Goal: Transaction & Acquisition: Purchase product/service

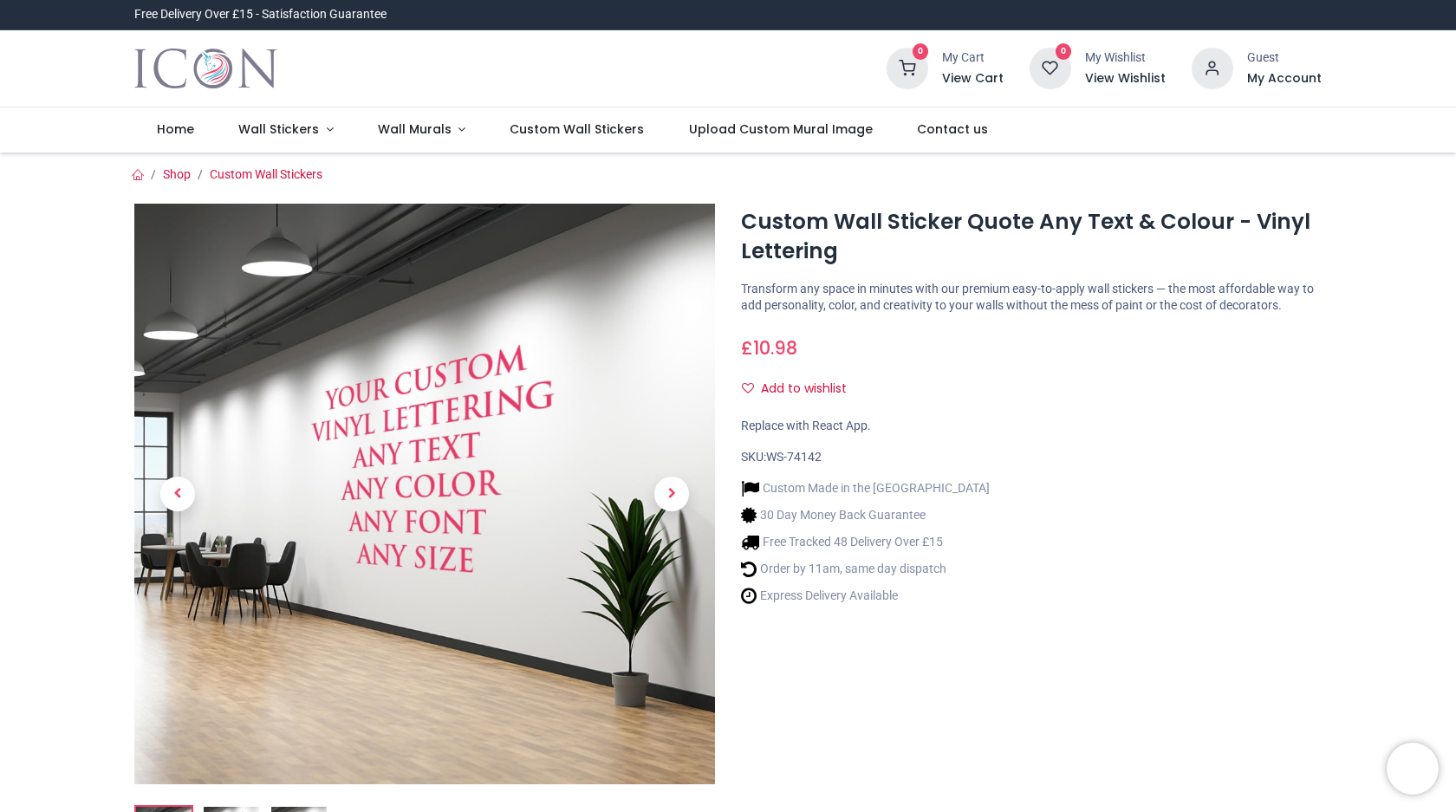
scroll to position [502, 0]
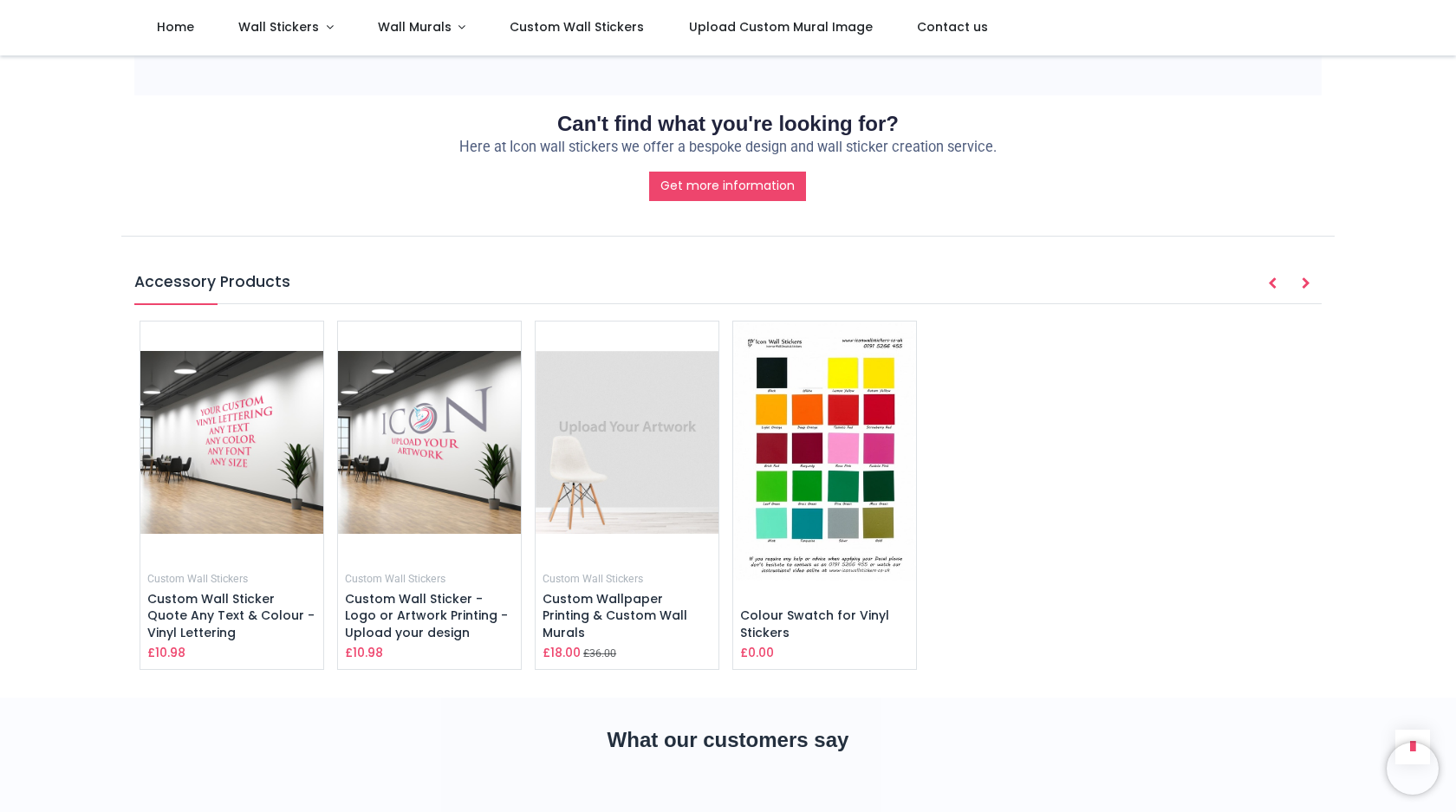
scroll to position [1968, 0]
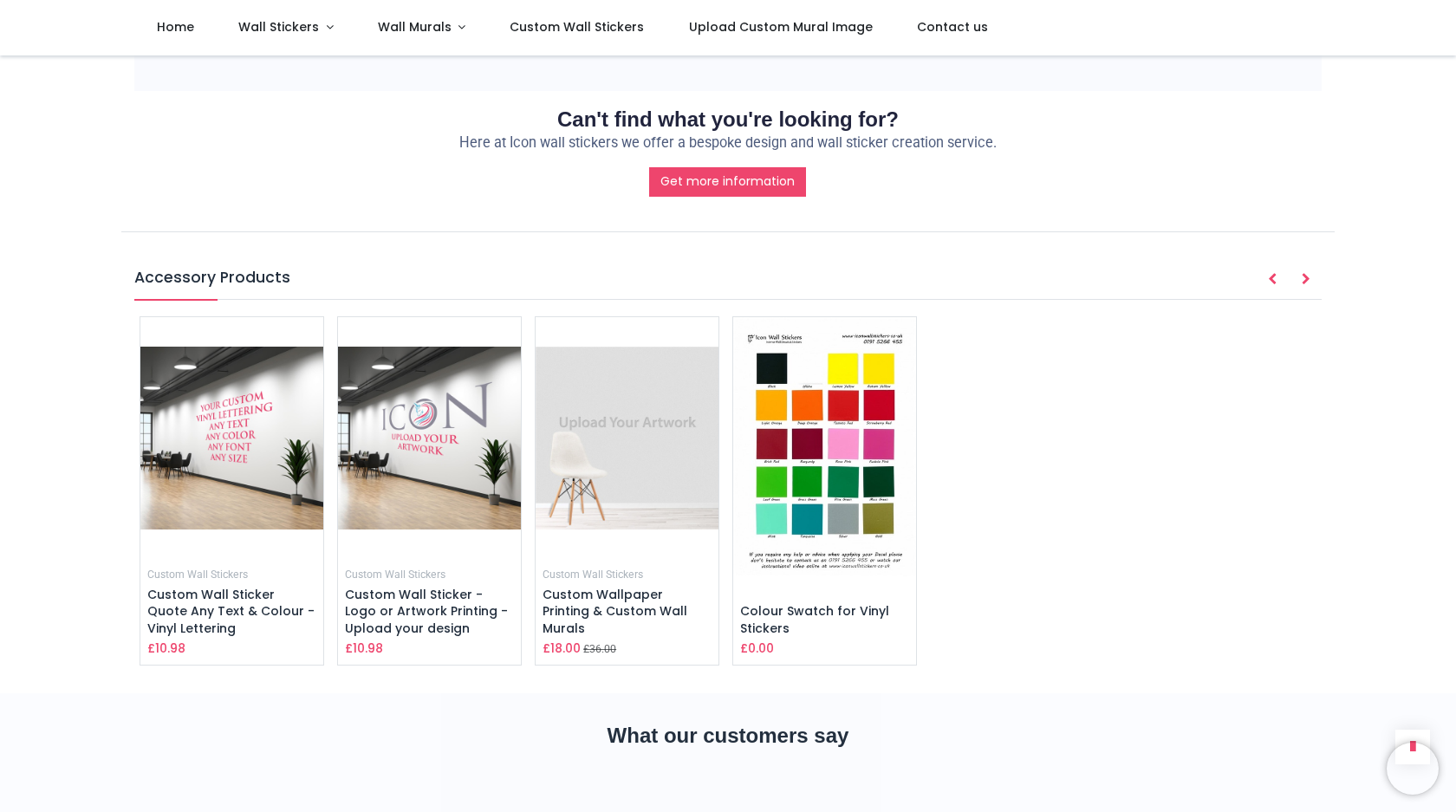
click at [790, 526] on img at bounding box center [824, 446] width 183 height 258
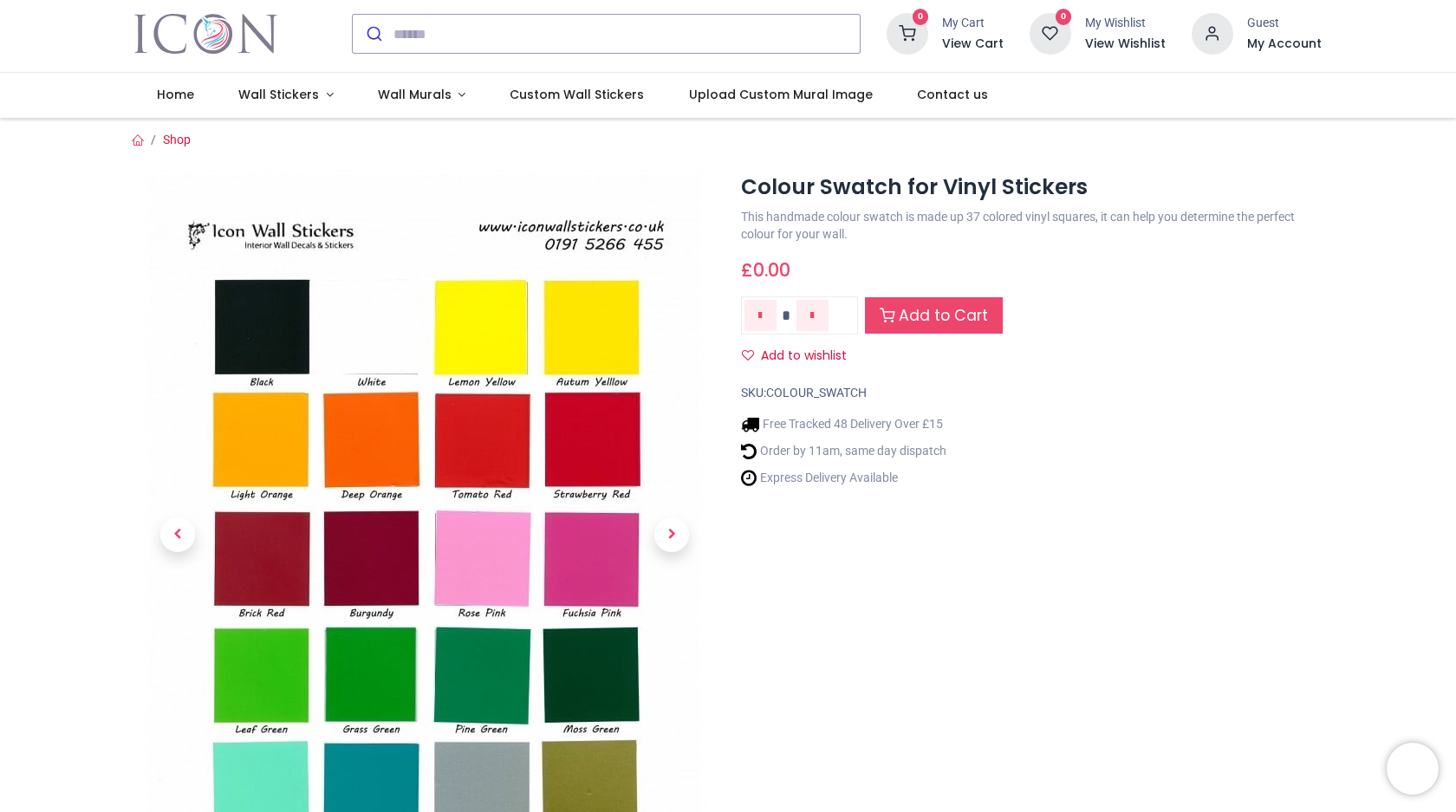
scroll to position [268, 0]
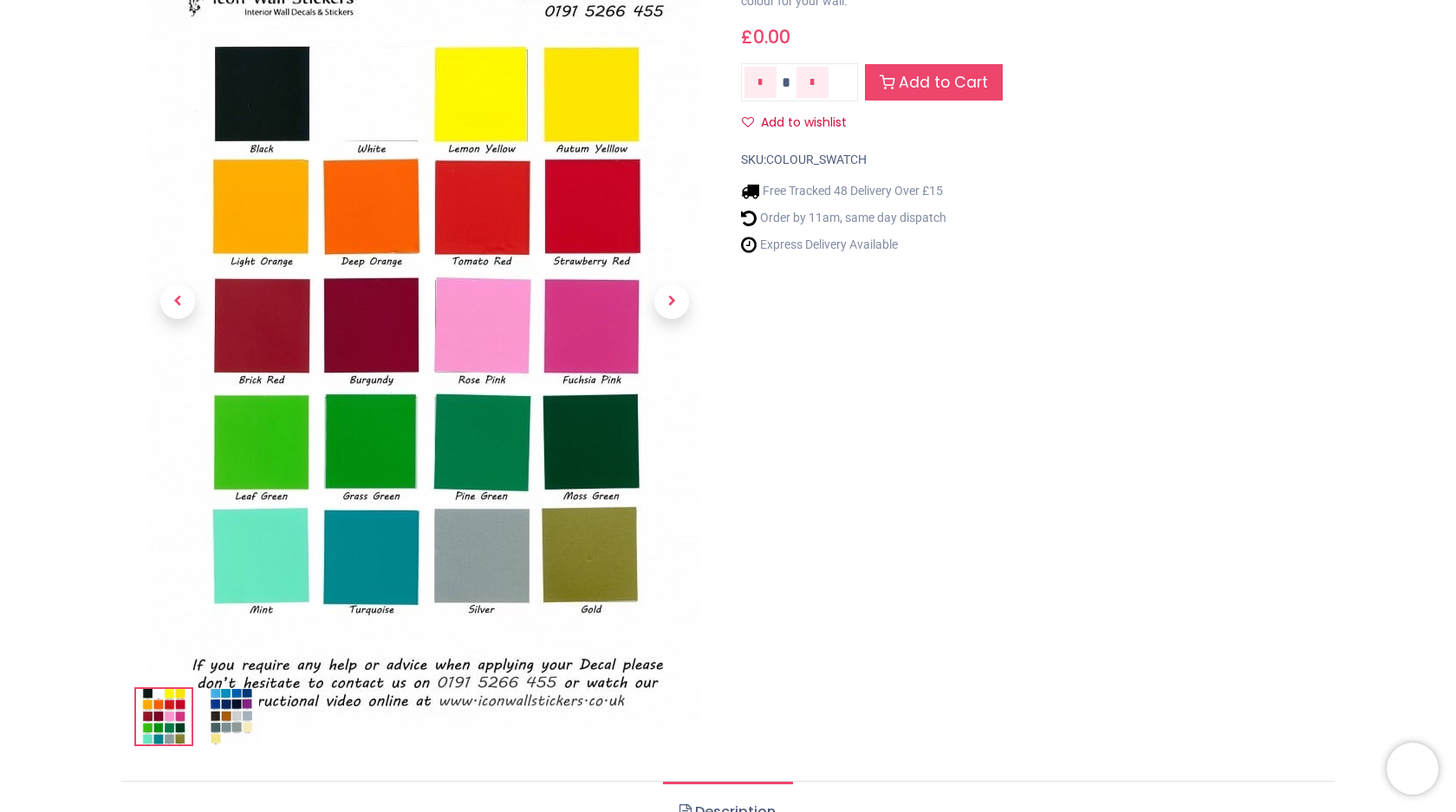
click at [232, 724] on body "Login • Register Home Wall Stickers" at bounding box center [728, 406] width 1456 height 812
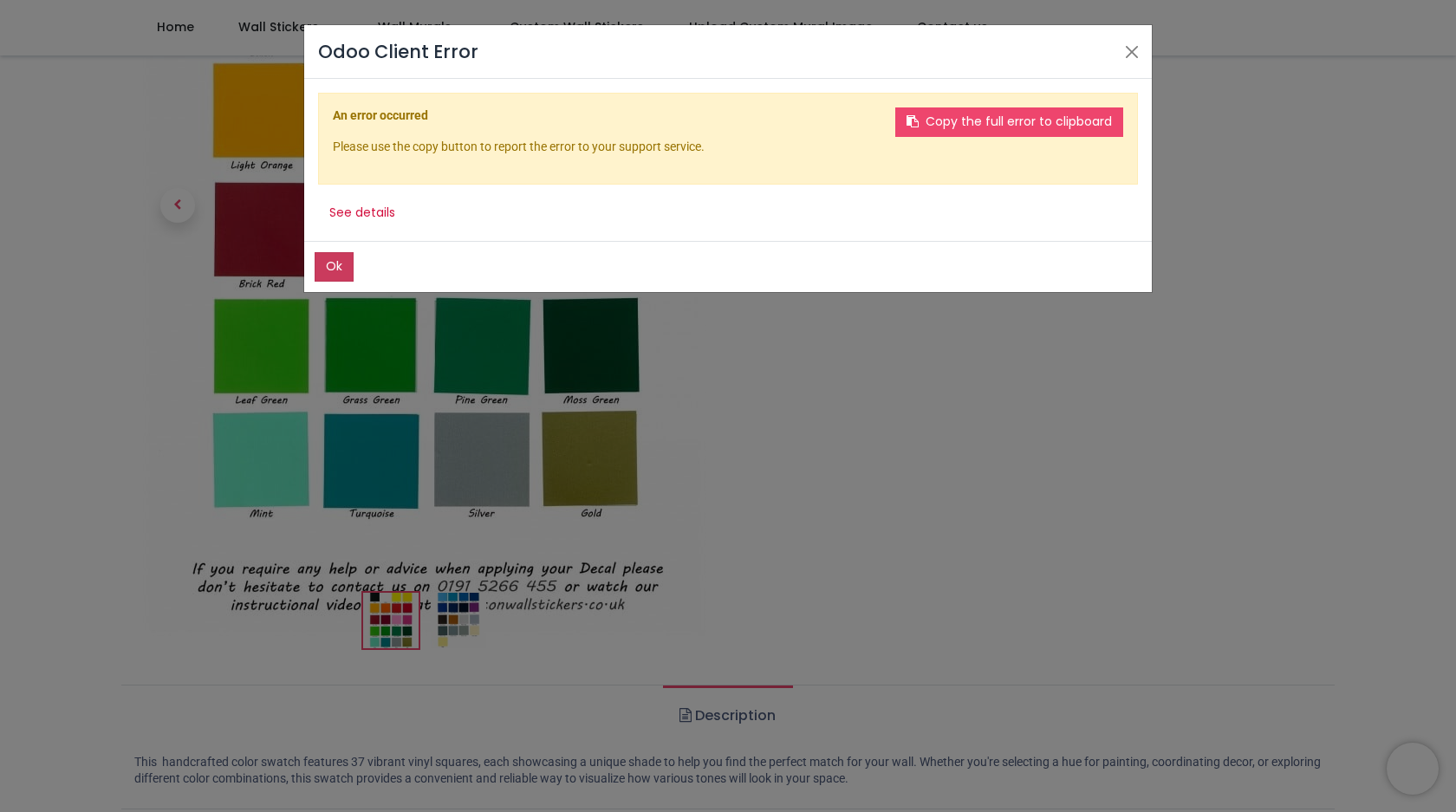
click at [324, 271] on button "Ok" at bounding box center [334, 267] width 39 height 29
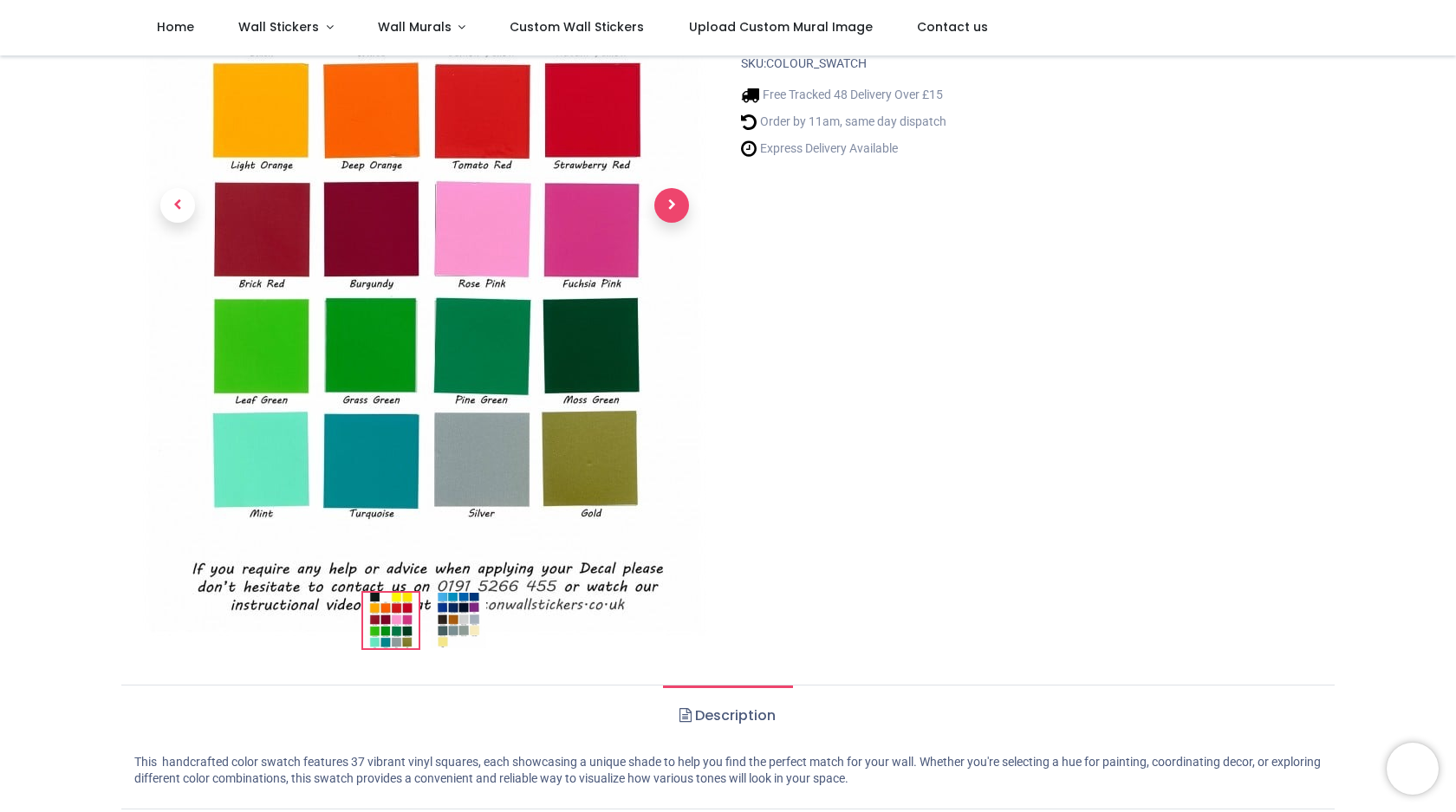
click at [675, 212] on span "Next" at bounding box center [672, 205] width 35 height 35
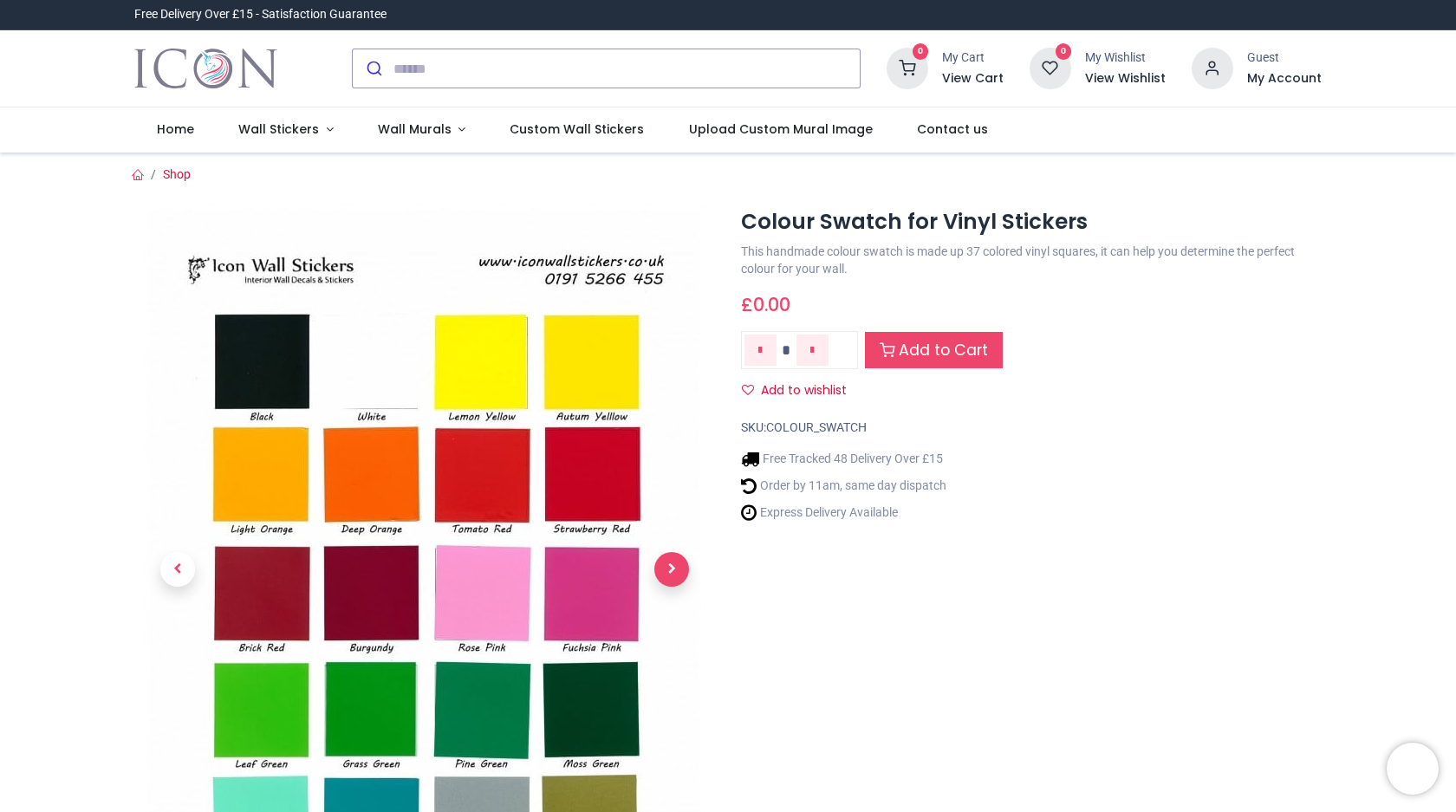
click at [677, 571] on span "Next" at bounding box center [672, 569] width 35 height 35
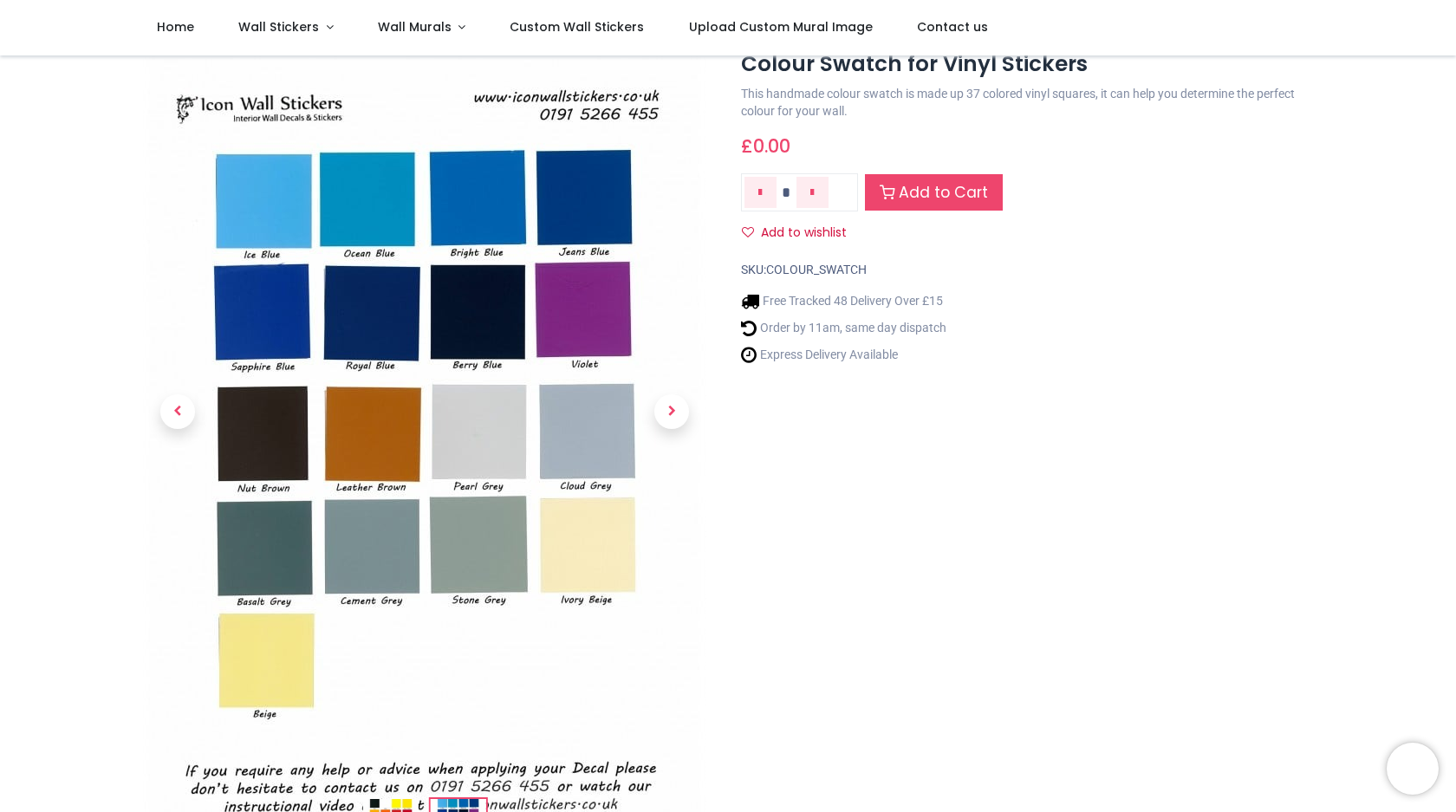
scroll to position [56, 0]
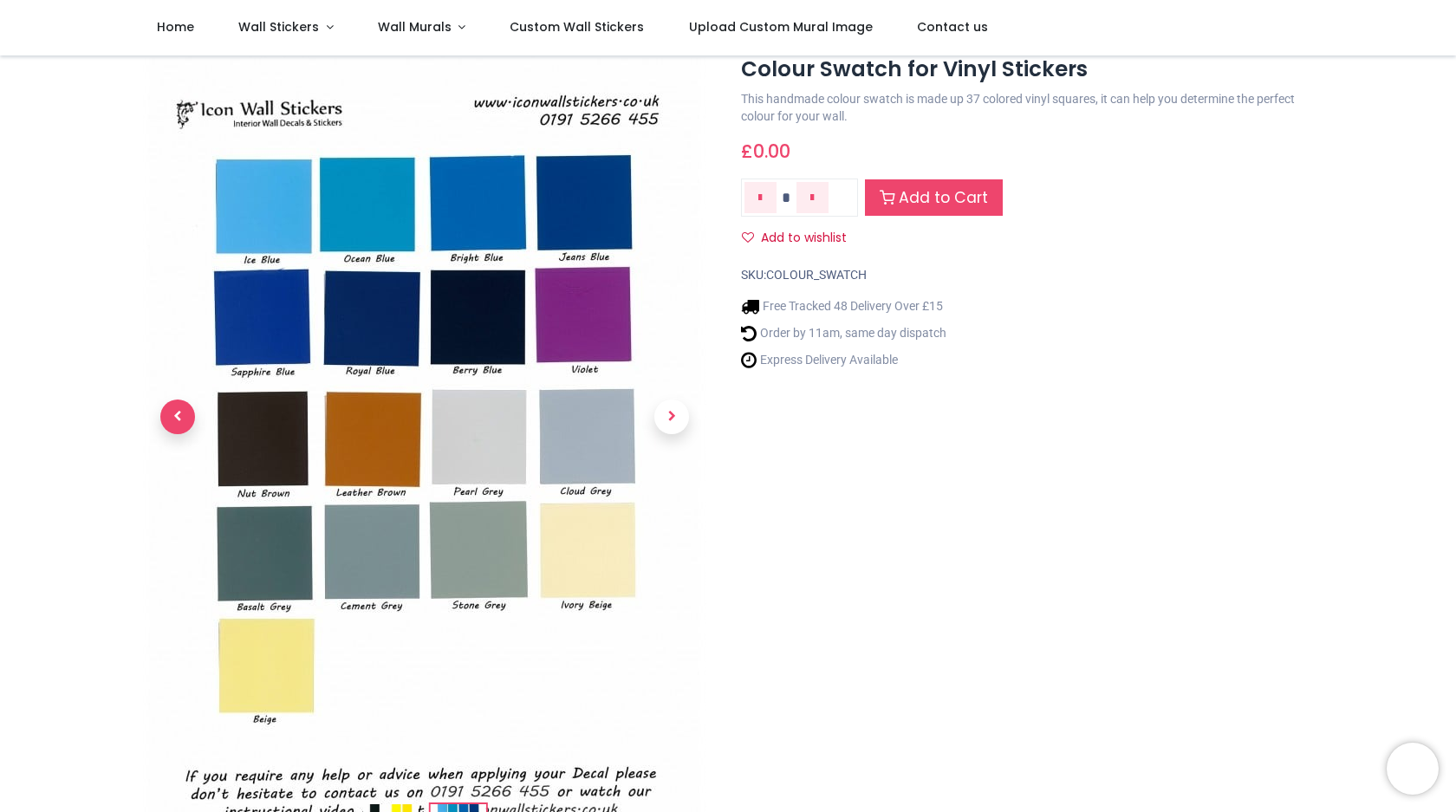
click at [171, 418] on span "Previous" at bounding box center [178, 417] width 35 height 35
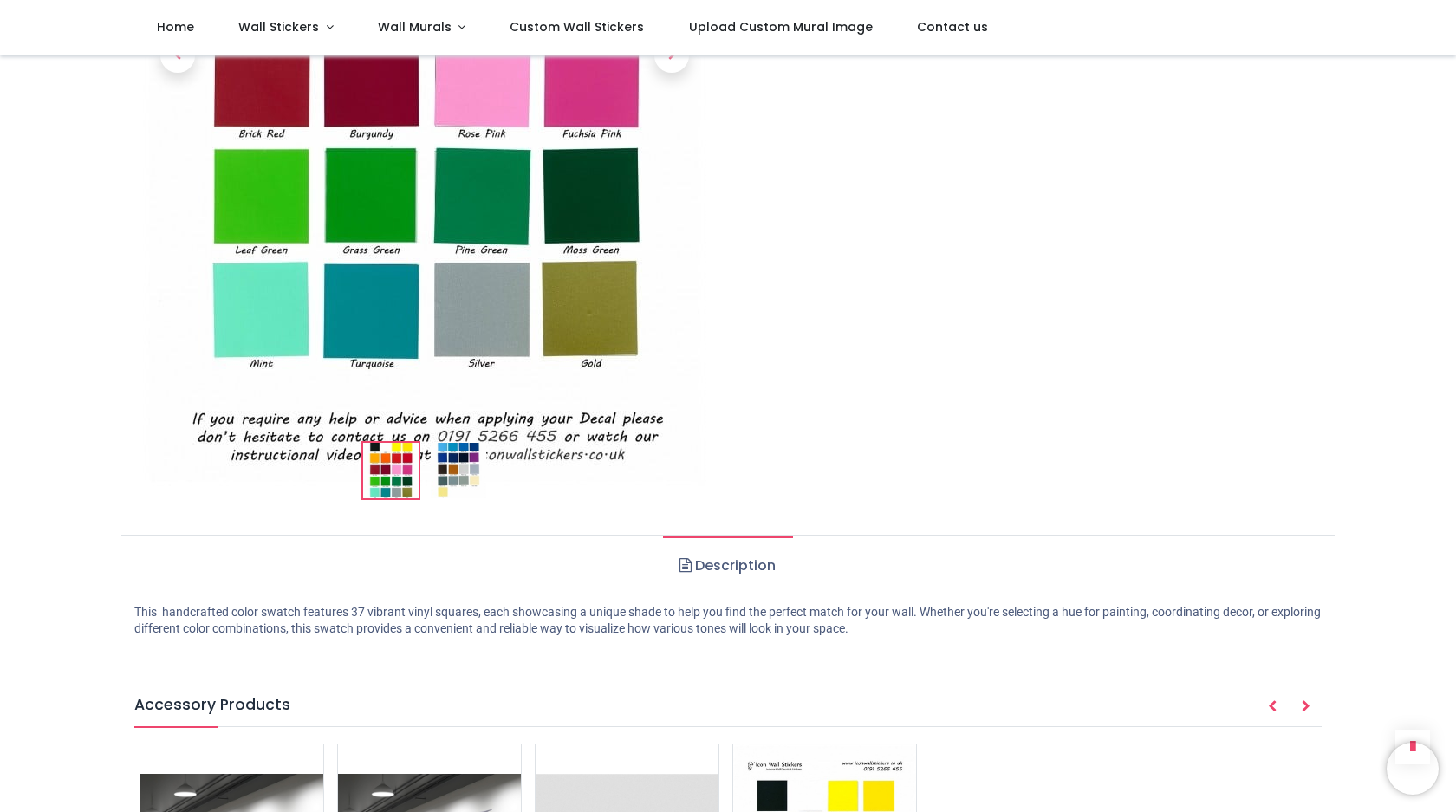
scroll to position [0, 0]
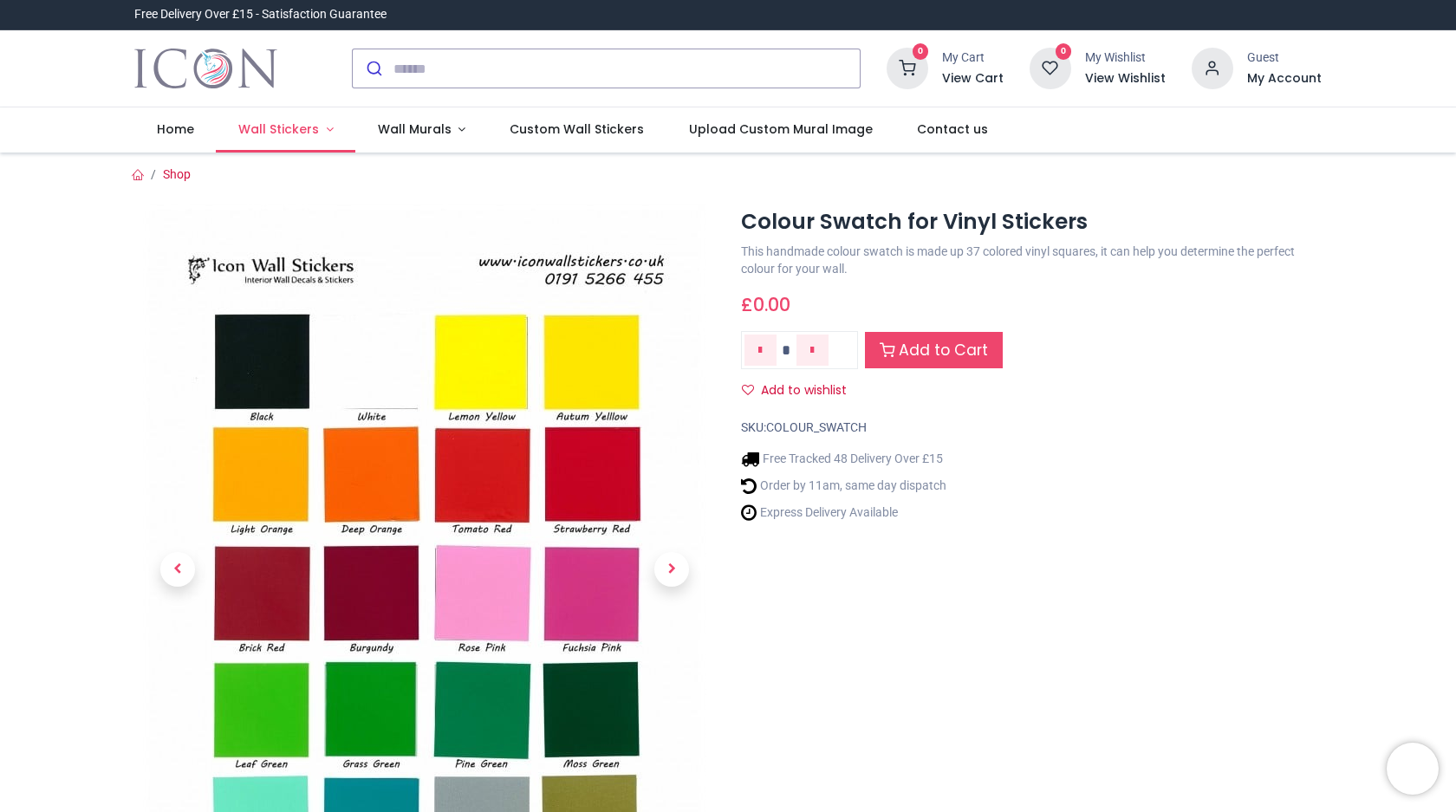
click at [306, 136] on span "Wall Stickers" at bounding box center [278, 129] width 80 height 17
